Goal: Communication & Community: Answer question/provide support

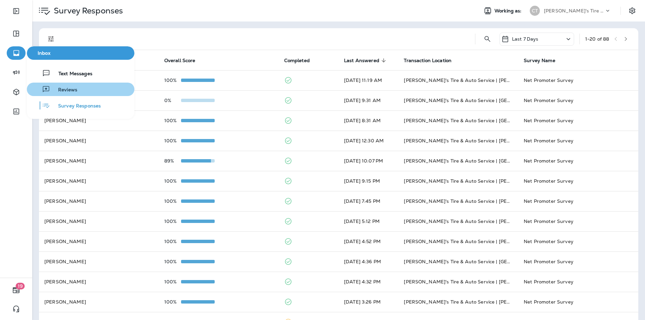
click at [59, 90] on span "Reviews" at bounding box center [63, 90] width 27 height 6
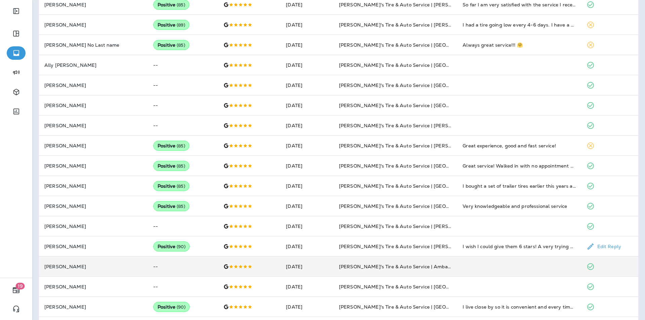
scroll to position [279, 0]
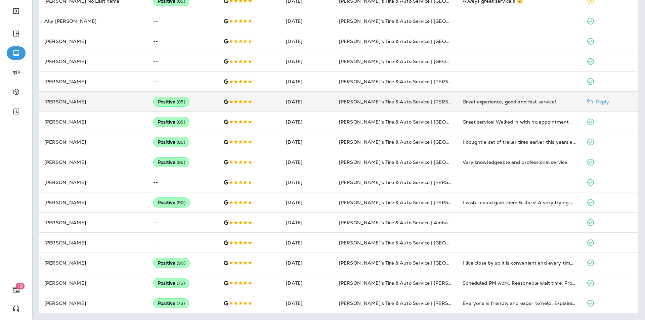
click at [601, 102] on p "Reply" at bounding box center [602, 101] width 16 height 5
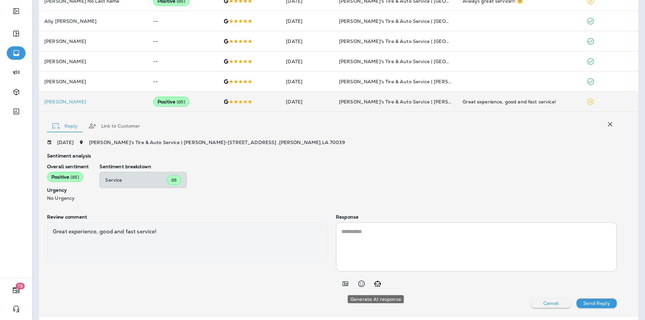
click at [377, 286] on icon "Generate AI response" at bounding box center [378, 284] width 8 height 8
type textarea "**********"
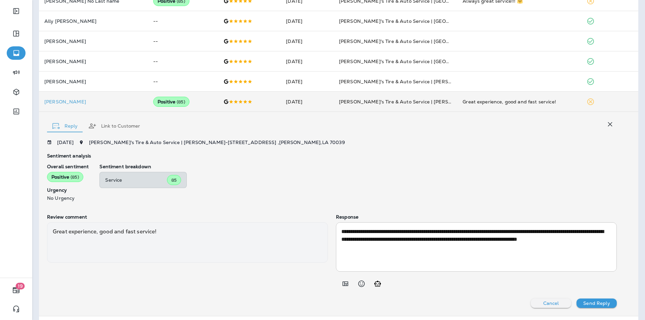
click at [591, 303] on p "Send Reply" at bounding box center [596, 303] width 27 height 5
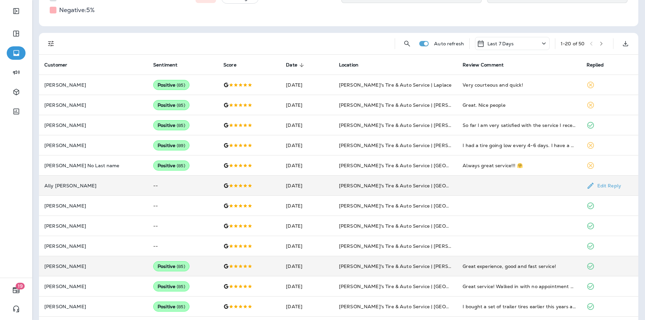
scroll to position [111, 0]
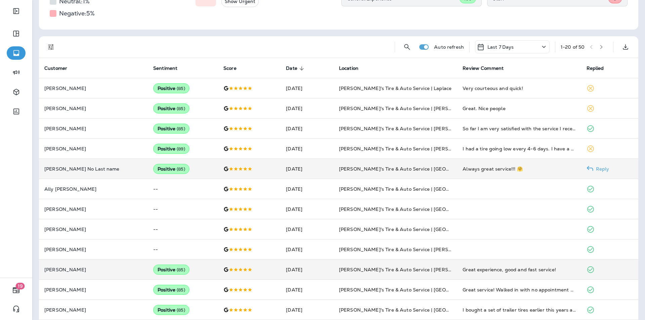
click at [599, 169] on p "Reply" at bounding box center [602, 168] width 16 height 5
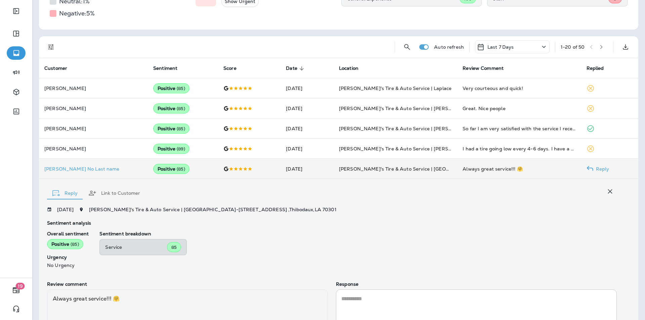
scroll to position [174, 0]
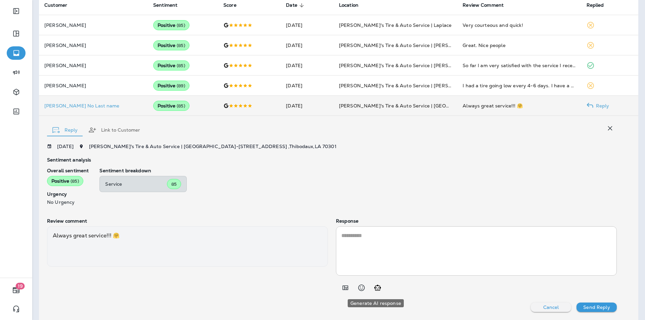
click at [379, 288] on icon "Generate AI response" at bounding box center [378, 288] width 8 height 8
type textarea "**********"
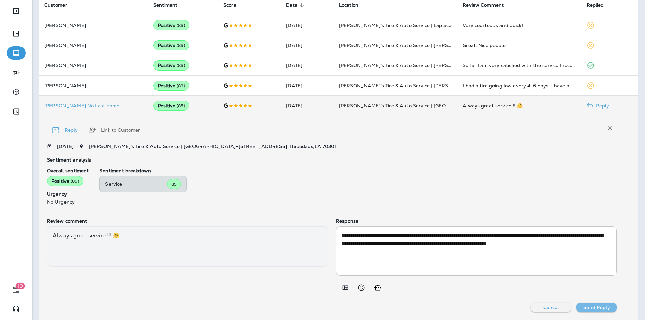
click at [593, 306] on p "Send Reply" at bounding box center [596, 307] width 27 height 5
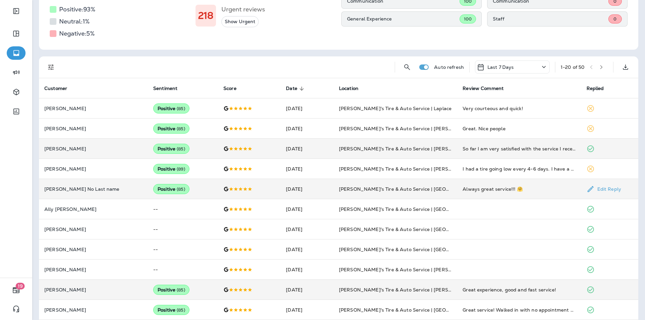
scroll to position [73, 0]
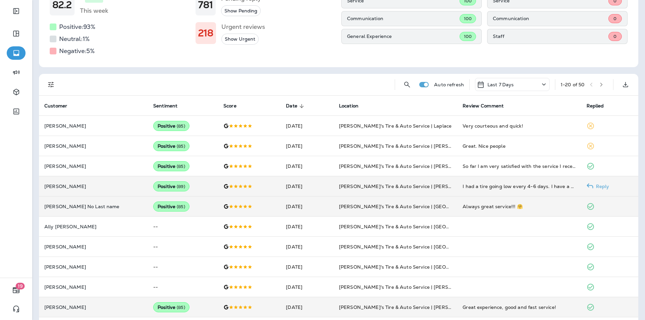
click at [599, 186] on p "Reply" at bounding box center [602, 186] width 16 height 5
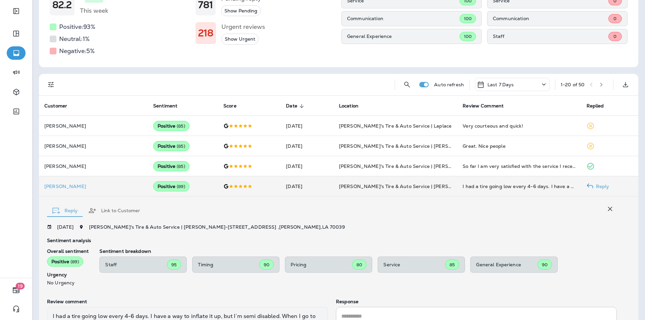
scroll to position [154, 0]
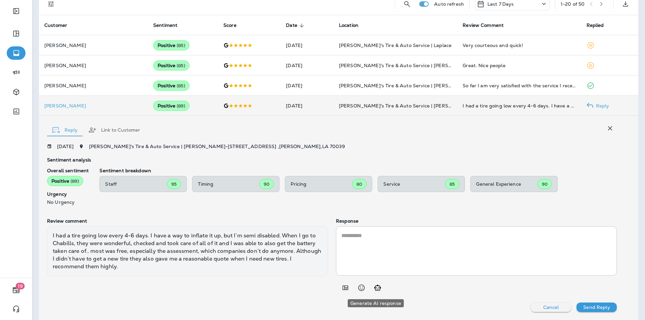
click at [376, 289] on icon "Generate AI response" at bounding box center [377, 288] width 7 height 6
type textarea "**********"
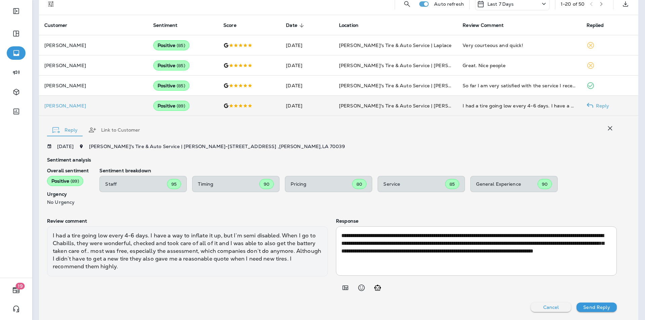
click at [597, 306] on p "Send Reply" at bounding box center [596, 307] width 27 height 5
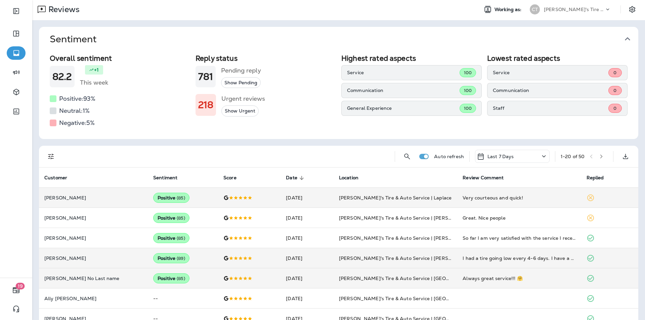
scroll to position [0, 0]
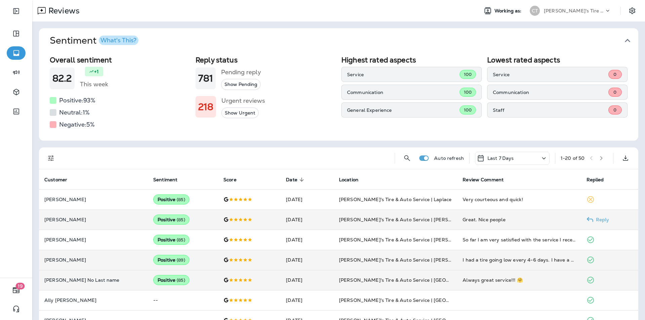
click at [600, 218] on p "Reply" at bounding box center [602, 219] width 16 height 5
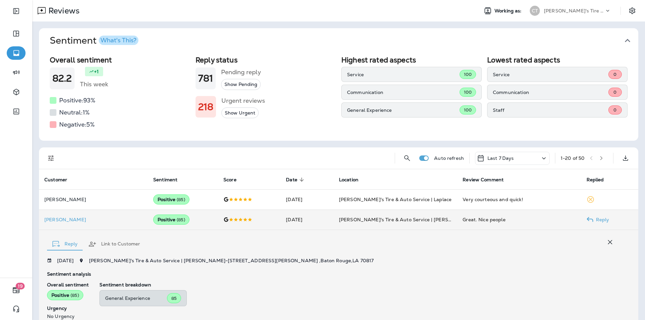
scroll to position [114, 0]
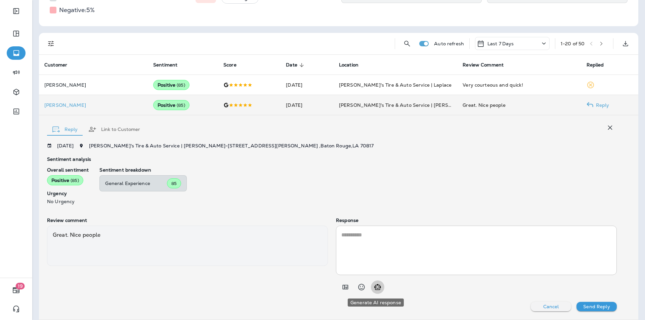
click at [375, 288] on icon "Generate AI response" at bounding box center [378, 287] width 8 height 8
type textarea "**********"
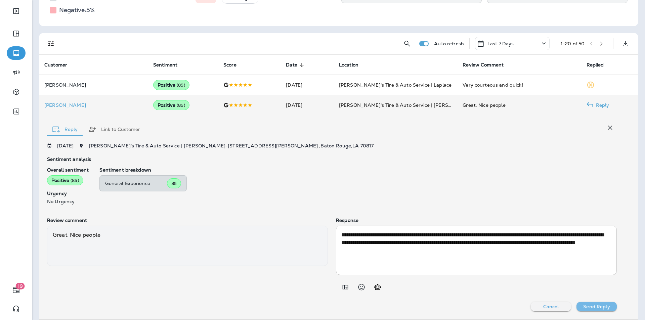
click at [601, 307] on p "Send Reply" at bounding box center [596, 306] width 27 height 5
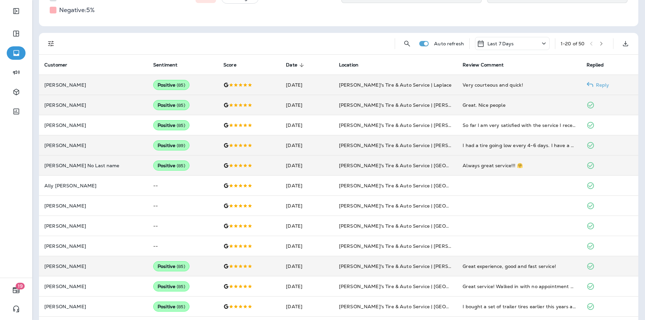
click at [598, 84] on p "Reply" at bounding box center [602, 84] width 16 height 5
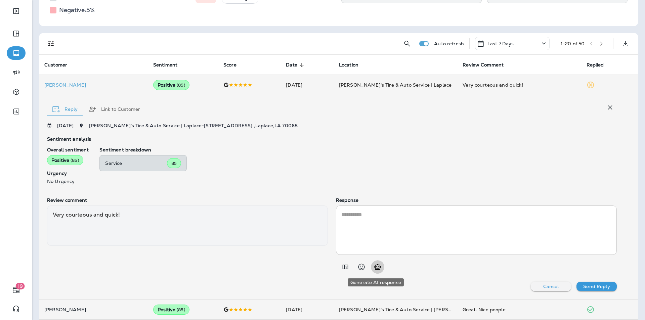
click at [375, 268] on icon "Generate AI response" at bounding box center [378, 267] width 8 height 8
type textarea "**********"
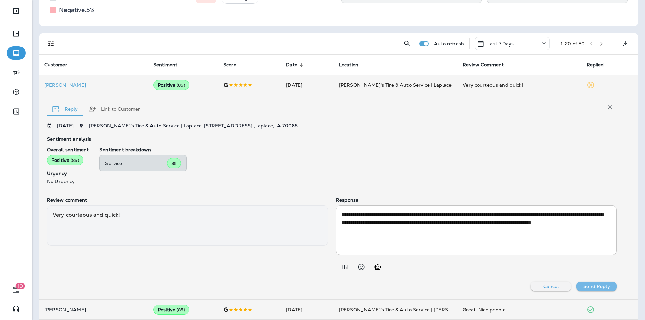
click at [597, 288] on p "Send Reply" at bounding box center [596, 286] width 27 height 5
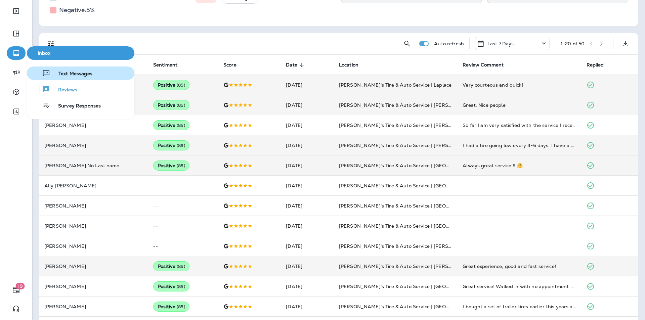
click at [77, 75] on span "Text Messages" at bounding box center [71, 74] width 42 height 6
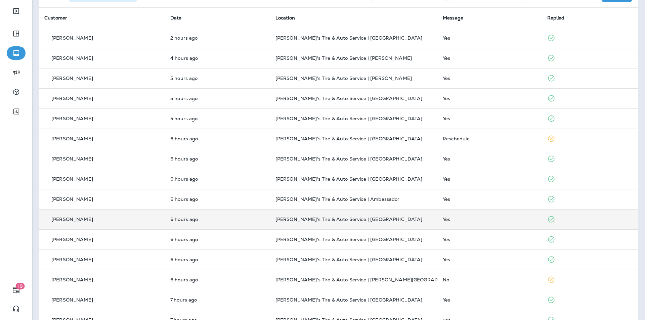
scroll to position [26, 0]
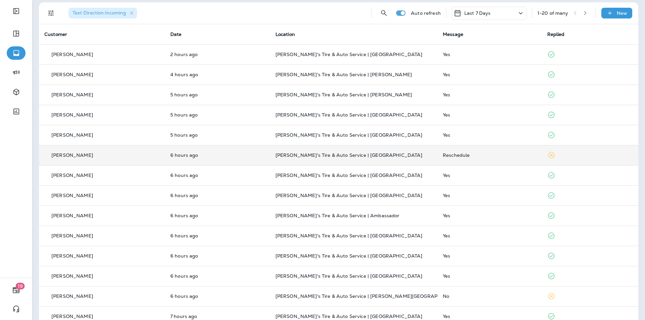
click at [494, 156] on div "Reschedule" at bounding box center [490, 155] width 94 height 5
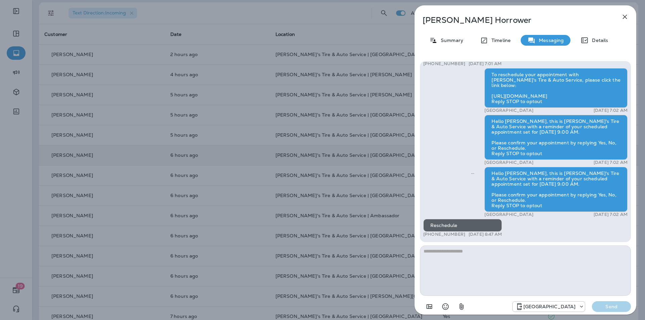
scroll to position [-31, 0]
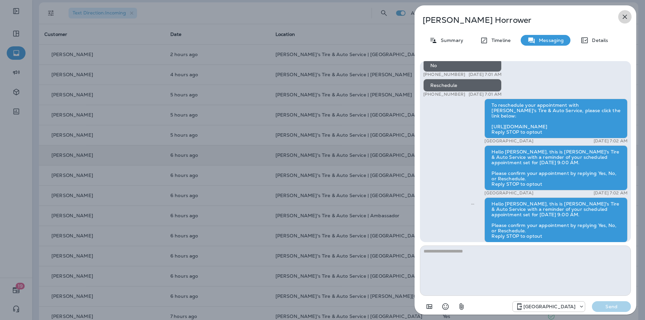
click at [624, 14] on icon "button" at bounding box center [625, 17] width 8 height 8
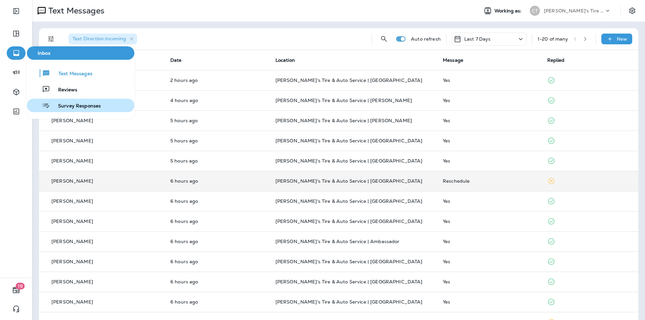
click at [71, 106] on span "Survey Responses" at bounding box center [75, 106] width 51 height 6
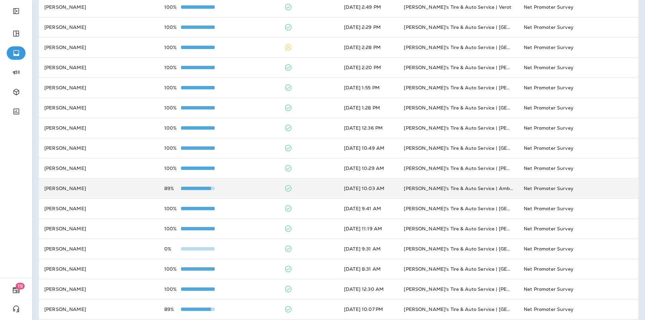
scroll to position [67, 0]
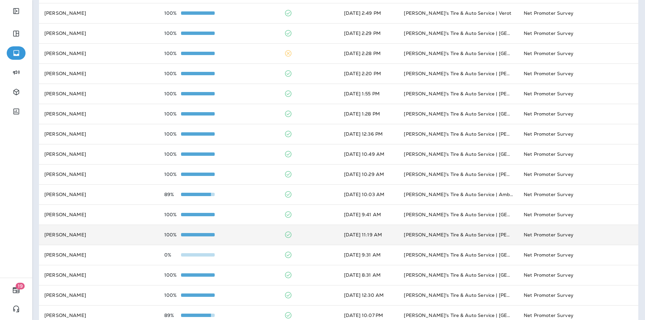
click at [249, 232] on td "100%" at bounding box center [219, 235] width 120 height 20
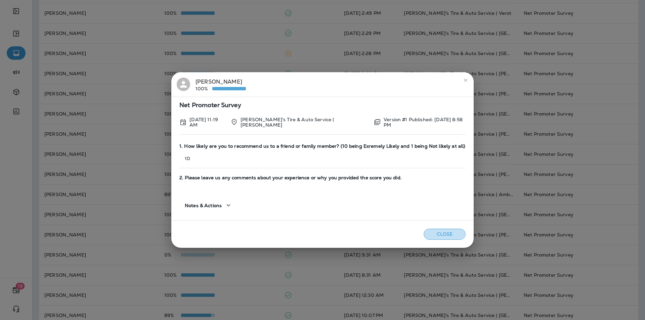
click at [440, 234] on button "Close" at bounding box center [445, 234] width 42 height 11
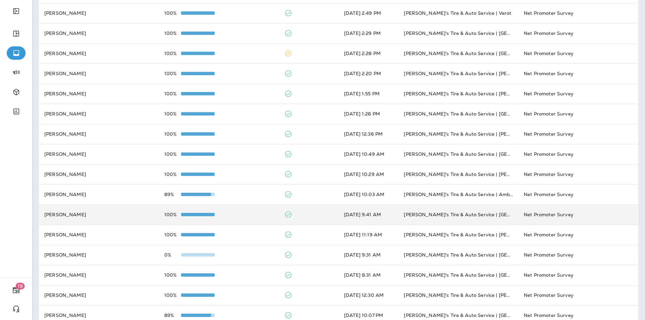
click at [238, 212] on td "100%" at bounding box center [219, 215] width 120 height 20
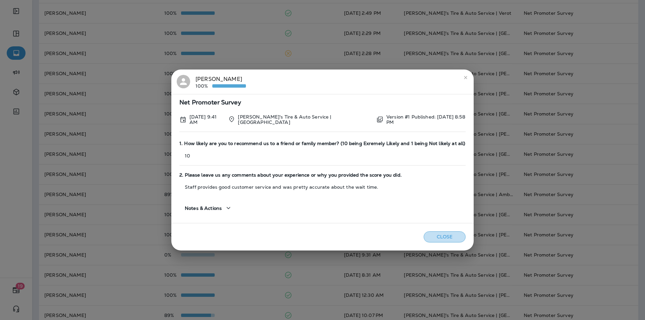
click at [444, 233] on button "Close" at bounding box center [445, 237] width 42 height 11
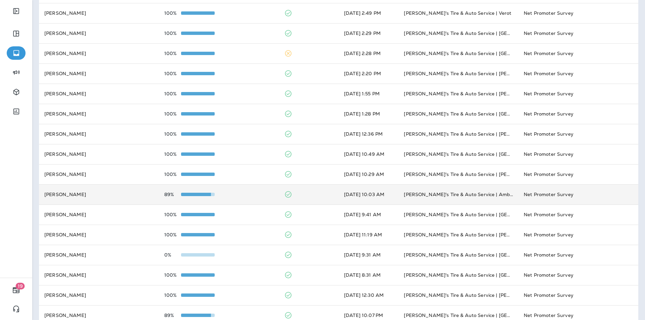
click at [249, 193] on div "89%" at bounding box center [218, 194] width 109 height 5
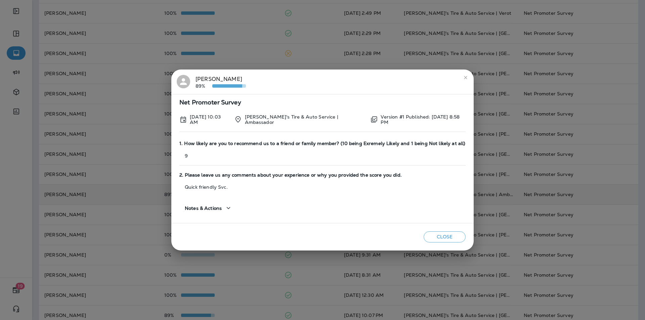
click at [440, 235] on button "Close" at bounding box center [445, 237] width 42 height 11
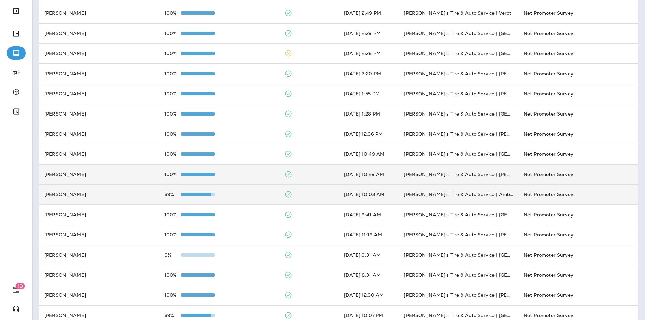
click at [251, 174] on div "100%" at bounding box center [218, 174] width 109 height 5
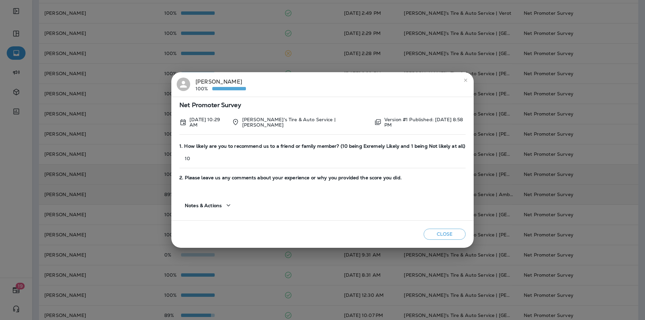
click at [439, 231] on button "Close" at bounding box center [445, 234] width 42 height 11
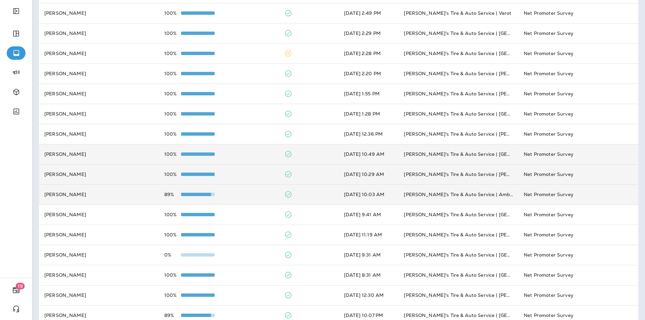
click at [240, 154] on div "100%" at bounding box center [218, 154] width 109 height 5
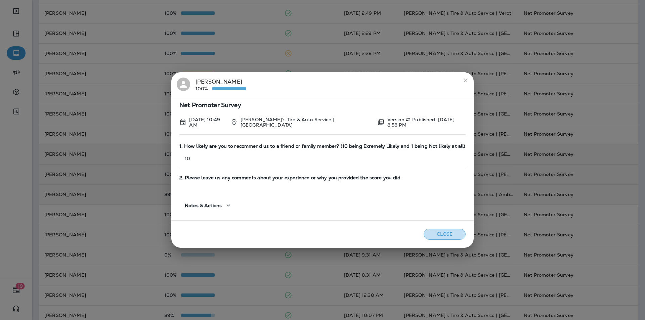
click at [442, 236] on button "Close" at bounding box center [445, 234] width 42 height 11
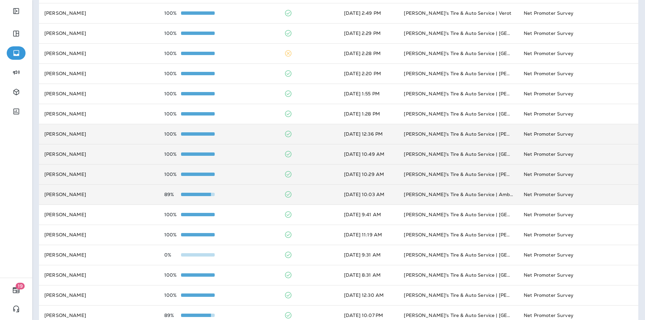
click at [248, 133] on div "100%" at bounding box center [218, 133] width 109 height 5
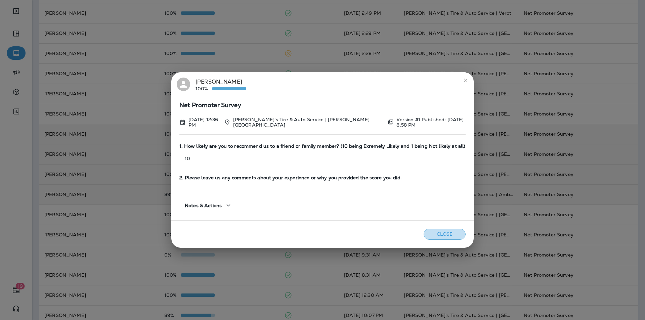
click at [446, 232] on button "Close" at bounding box center [445, 234] width 42 height 11
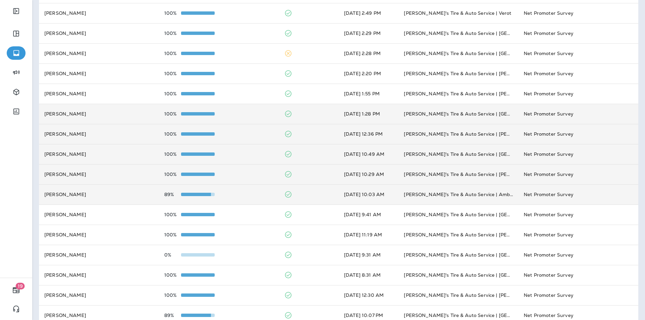
click at [245, 112] on div "100%" at bounding box center [218, 113] width 109 height 5
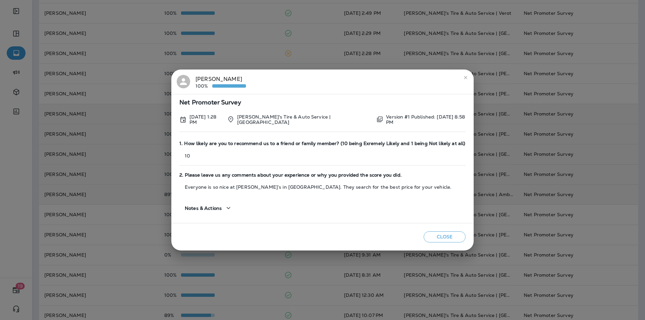
click at [441, 232] on button "Close" at bounding box center [445, 237] width 42 height 11
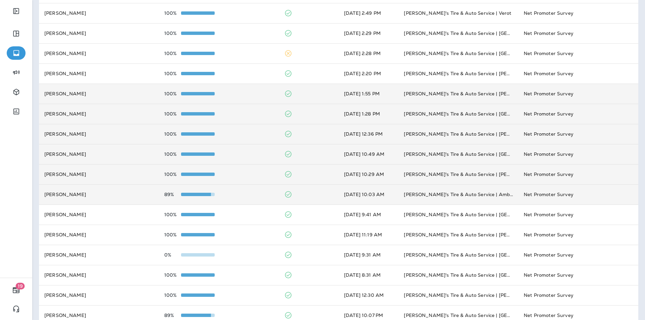
click at [243, 89] on td "100%" at bounding box center [219, 94] width 120 height 20
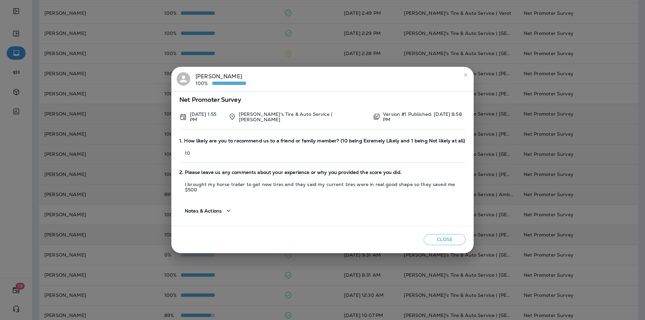
click at [444, 237] on button "Close" at bounding box center [445, 239] width 42 height 11
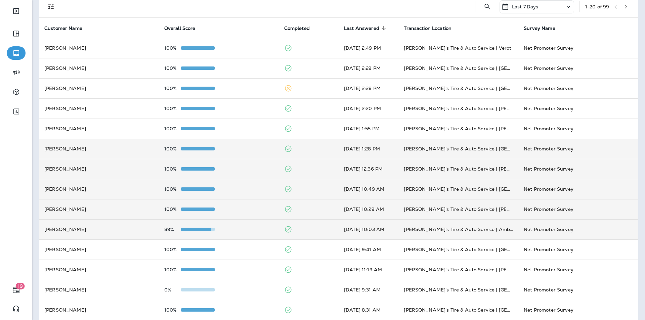
scroll to position [0, 0]
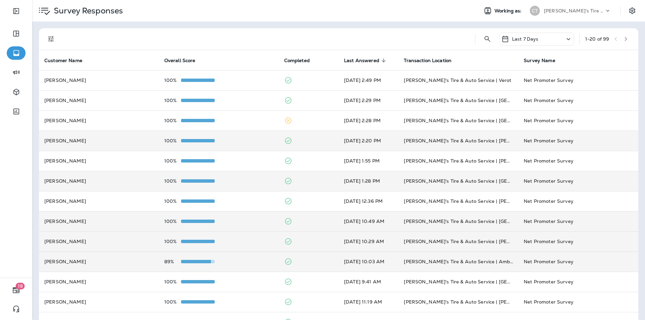
click at [248, 139] on div "100%" at bounding box center [218, 140] width 109 height 5
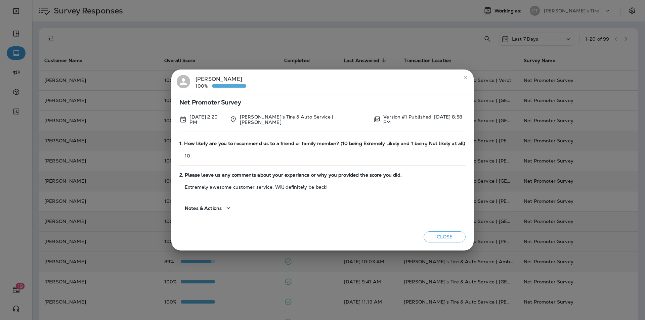
click at [432, 235] on button "Close" at bounding box center [445, 237] width 42 height 11
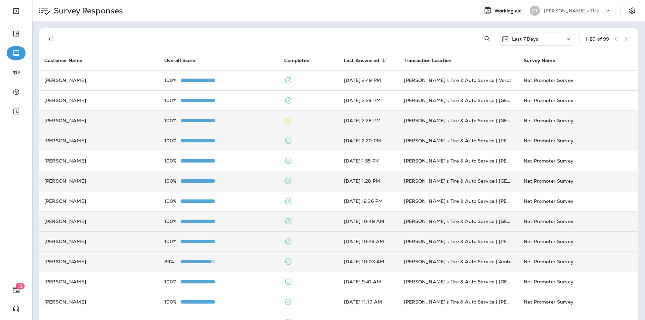
click at [252, 121] on div "100%" at bounding box center [218, 120] width 109 height 5
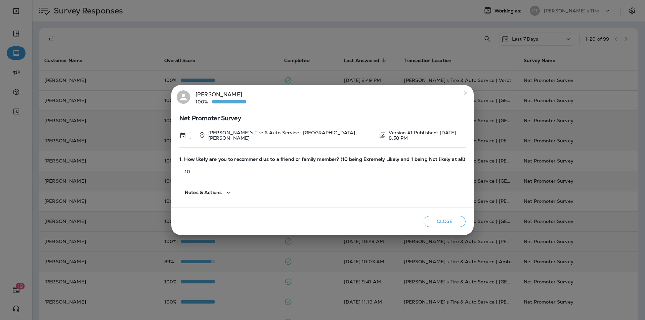
click at [440, 219] on button "Close" at bounding box center [445, 221] width 42 height 11
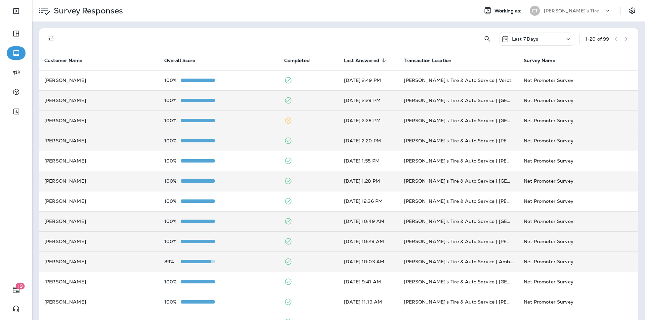
click at [243, 99] on div "100%" at bounding box center [218, 100] width 109 height 5
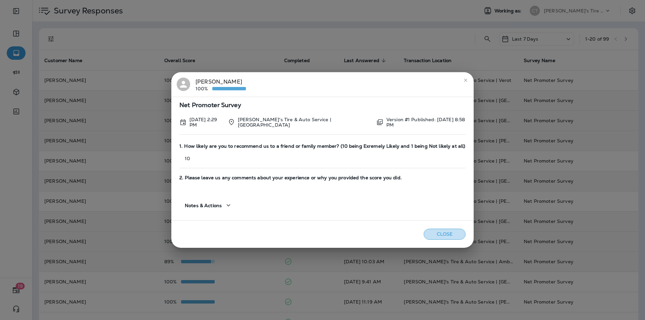
drag, startPoint x: 439, startPoint y: 233, endPoint x: 330, endPoint y: 177, distance: 122.1
click at [439, 232] on button "Close" at bounding box center [445, 234] width 42 height 11
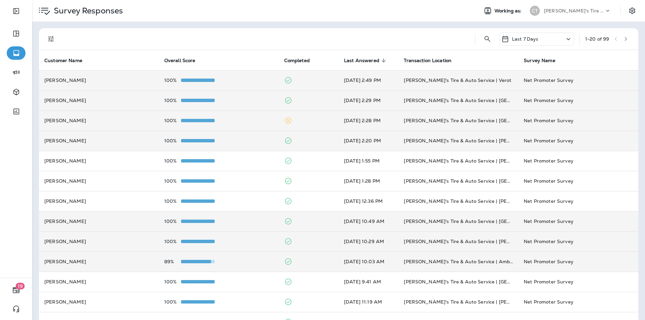
click at [230, 80] on div "100%" at bounding box center [218, 80] width 109 height 5
